Goal: Transaction & Acquisition: Purchase product/service

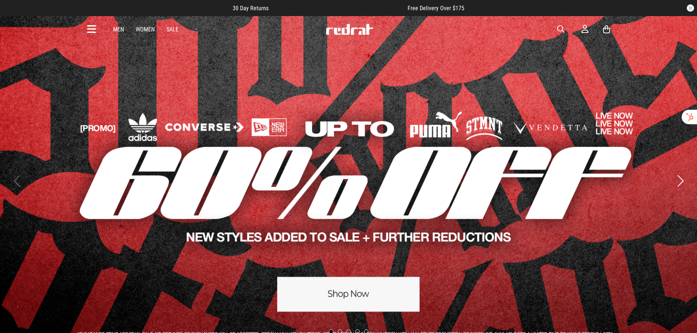
click at [560, 27] on span "button" at bounding box center [560, 29] width 7 height 9
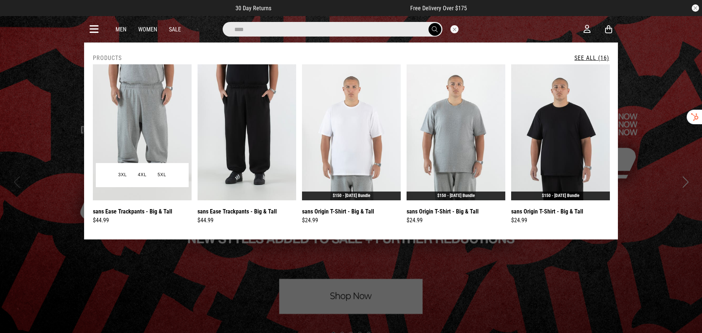
type input "****"
click at [150, 102] on img at bounding box center [142, 132] width 99 height 136
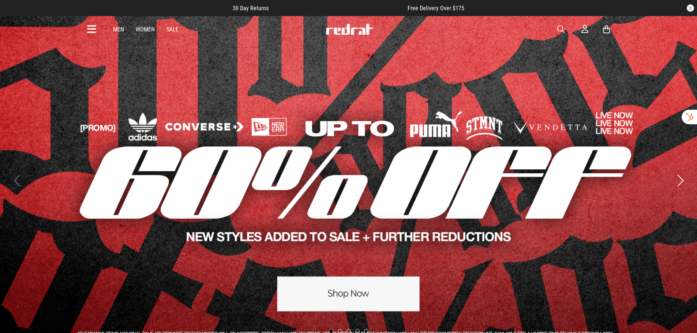
click at [558, 28] on span "button" at bounding box center [560, 29] width 7 height 9
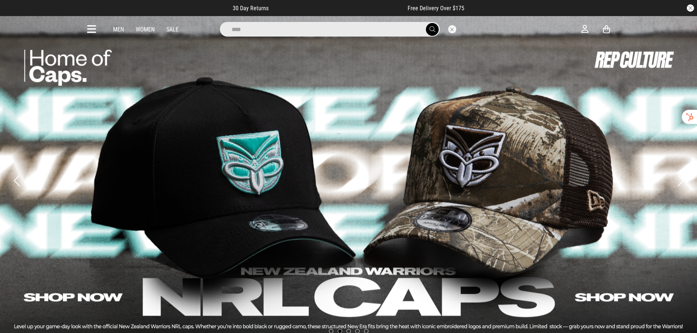
type input "****"
click at [426, 23] on button "submit" at bounding box center [432, 29] width 13 height 13
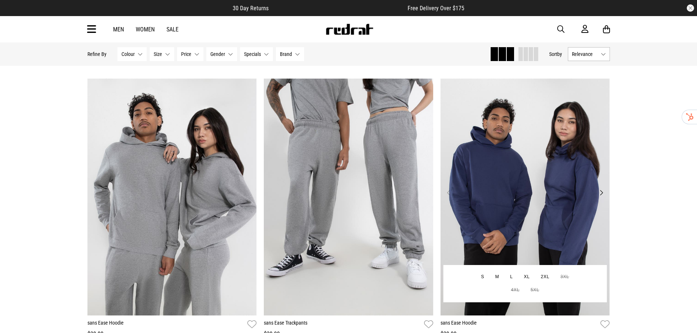
scroll to position [914, 0]
click at [497, 209] on img at bounding box center [524, 197] width 169 height 237
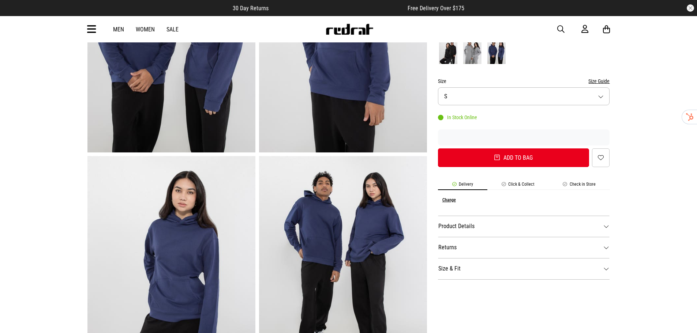
click at [606, 228] on dt "Product Details" at bounding box center [524, 226] width 172 height 21
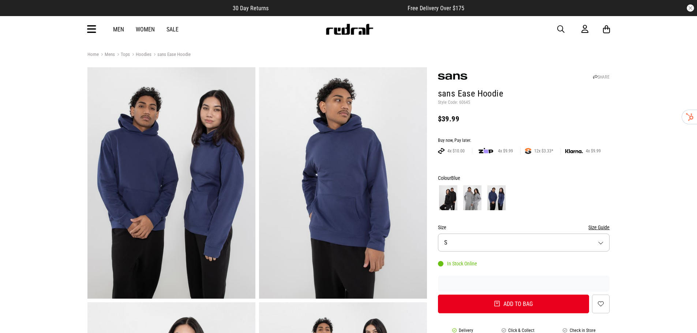
click at [475, 200] on img at bounding box center [472, 197] width 18 height 25
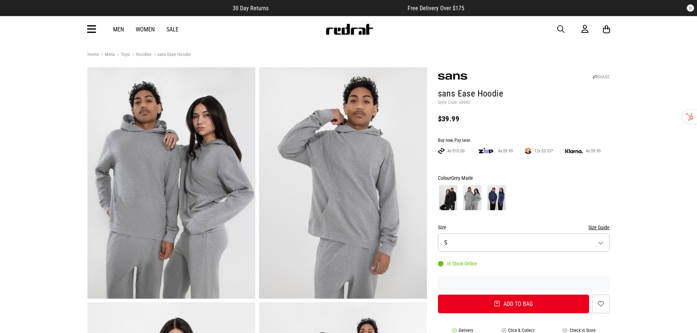
click at [495, 198] on img at bounding box center [496, 197] width 18 height 25
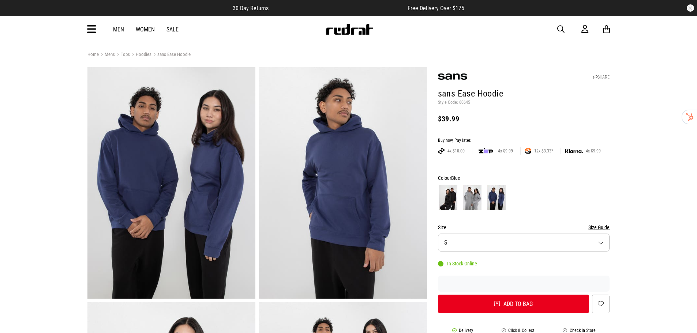
click at [473, 200] on img at bounding box center [472, 197] width 18 height 25
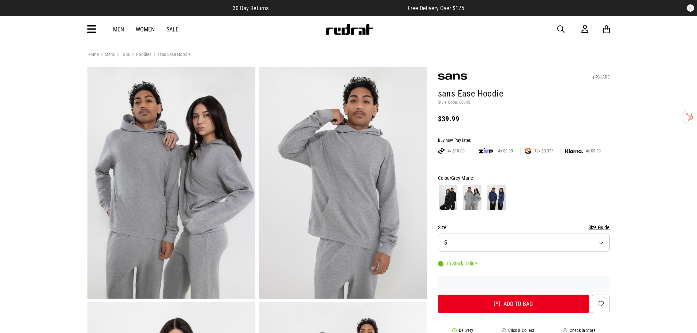
click at [448, 200] on img at bounding box center [448, 197] width 18 height 25
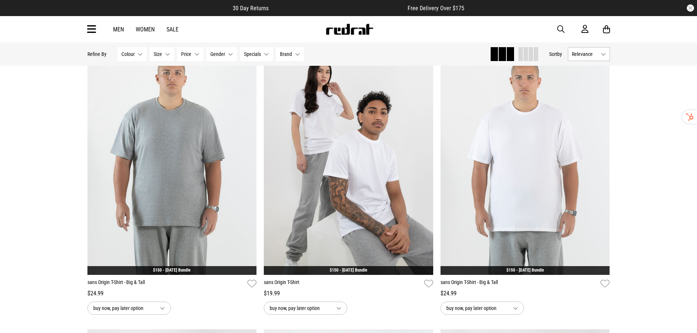
scroll to position [366, 0]
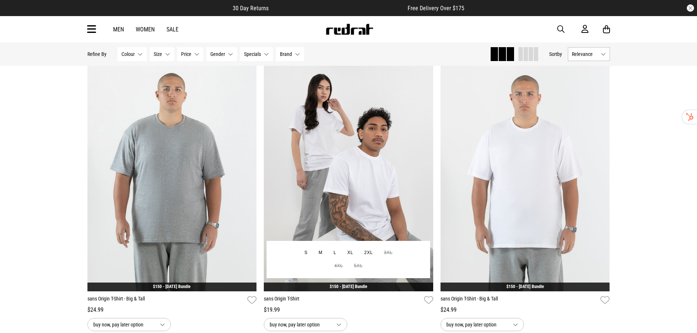
click at [340, 286] on link "$150 - [DATE] Bundle" at bounding box center [348, 286] width 38 height 5
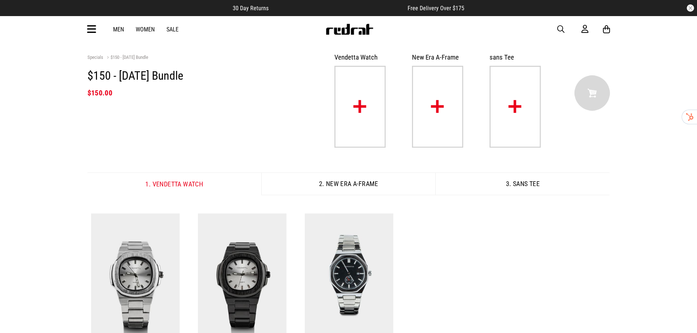
click at [340, 187] on button "2. New Era A-Frame" at bounding box center [348, 184] width 174 height 23
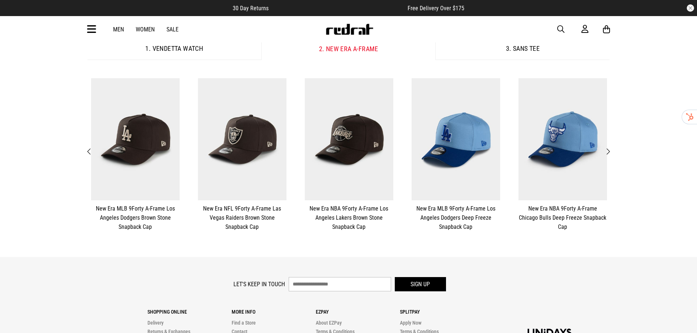
scroll to position [73, 0]
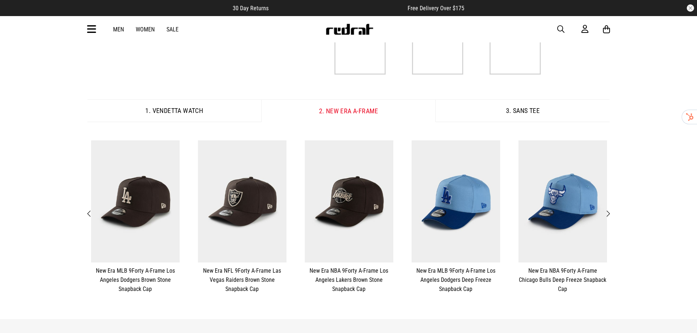
click at [518, 111] on button "3. sans Tee" at bounding box center [522, 110] width 174 height 23
